Goal: Navigation & Orientation: Find specific page/section

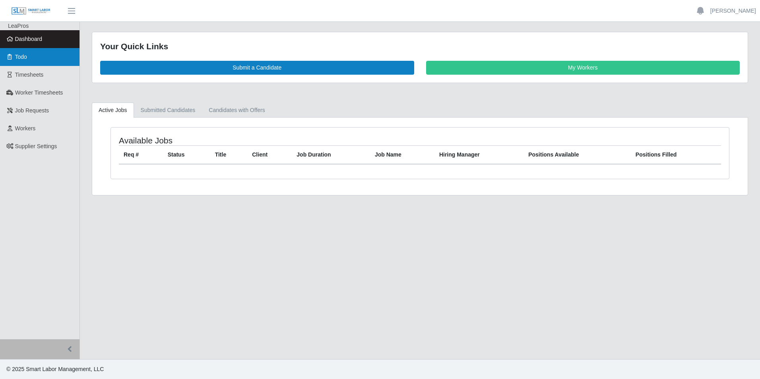
click at [30, 58] on link "Todo" at bounding box center [40, 57] width 80 height 18
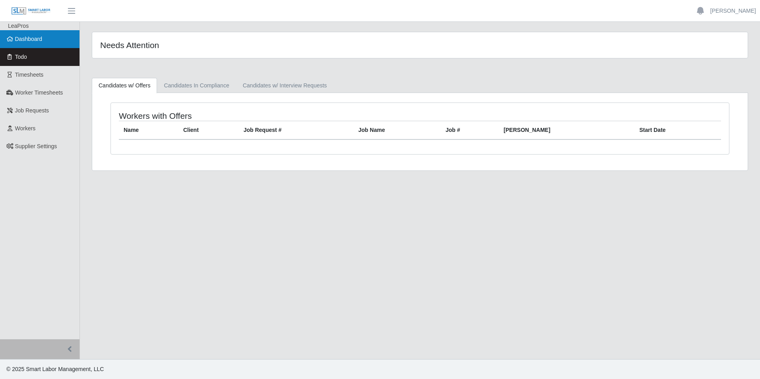
click at [38, 39] on span "Dashboard" at bounding box center [28, 39] width 27 height 6
